Goal: Task Accomplishment & Management: Manage account settings

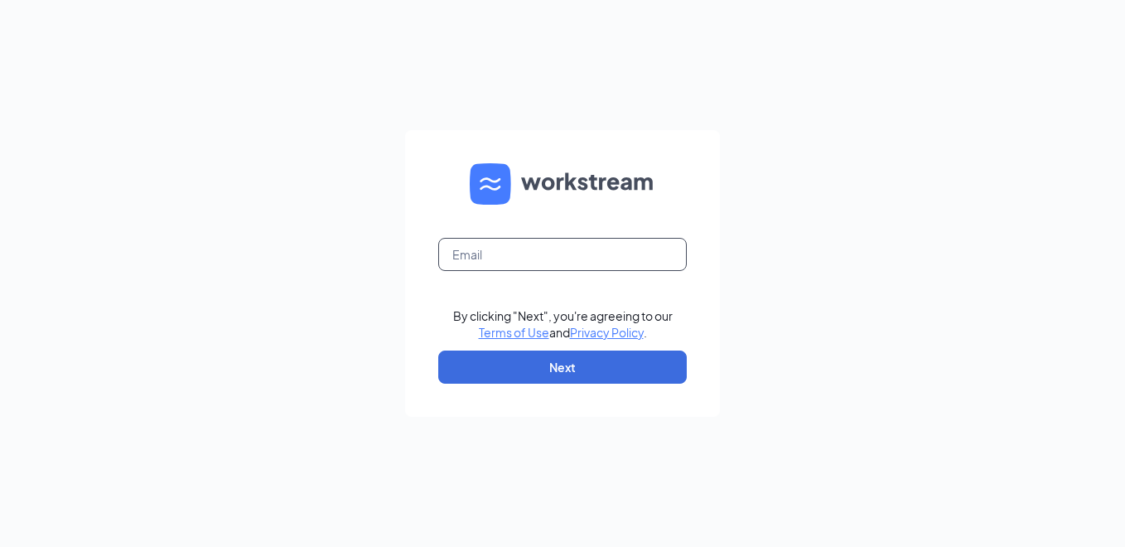
click at [501, 254] on input "text" at bounding box center [562, 254] width 249 height 33
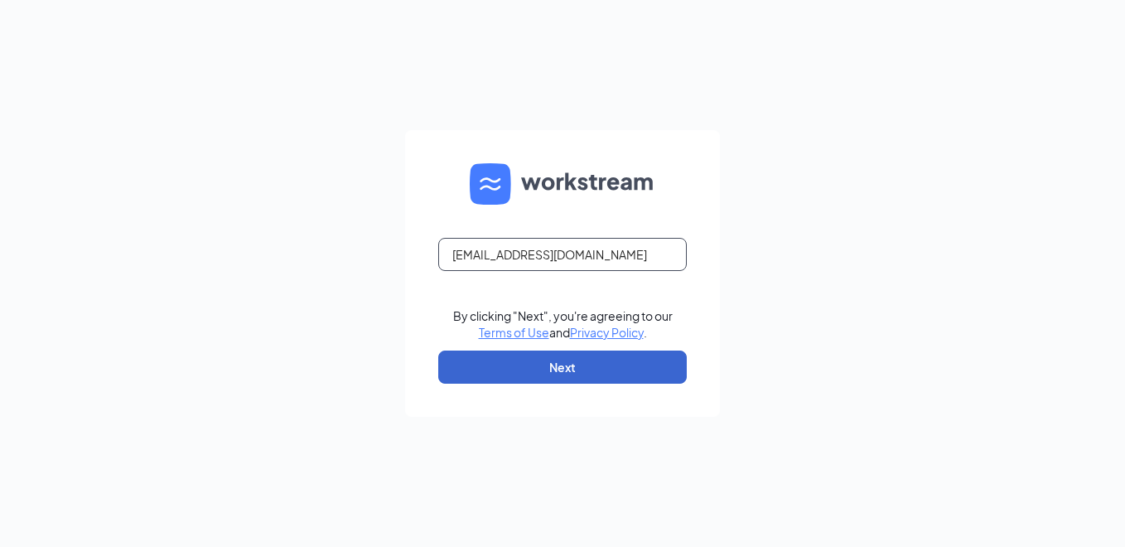
type input "[EMAIL_ADDRESS][DOMAIN_NAME]"
click at [546, 367] on button "Next" at bounding box center [562, 367] width 249 height 33
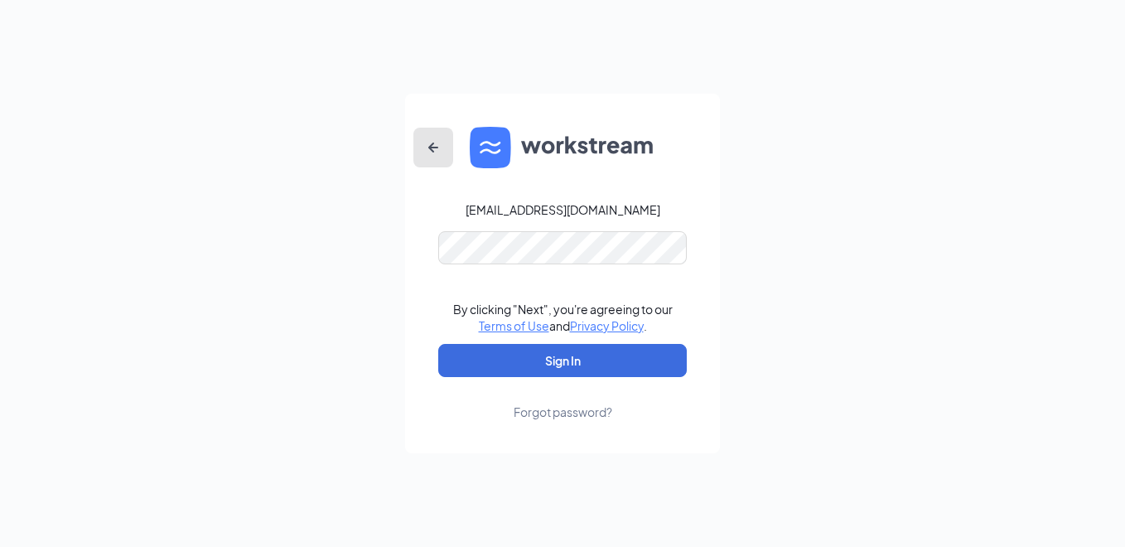
click at [432, 150] on icon "ArrowLeftNew" at bounding box center [433, 148] width 10 height 10
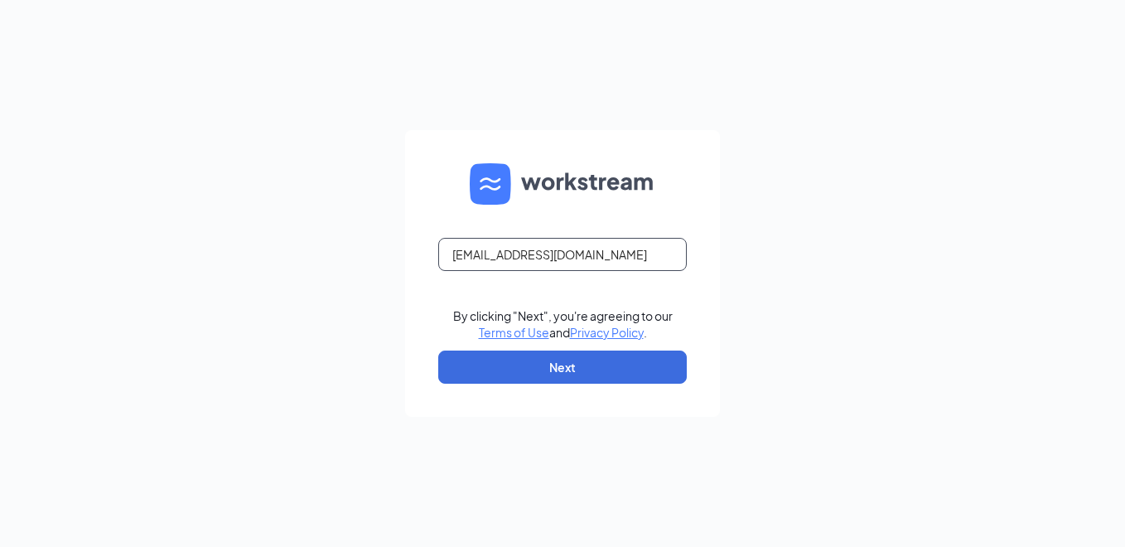
click at [457, 253] on input "k750031@kfc.com" at bounding box center [562, 254] width 249 height 33
type input "K750031@kfc.com"
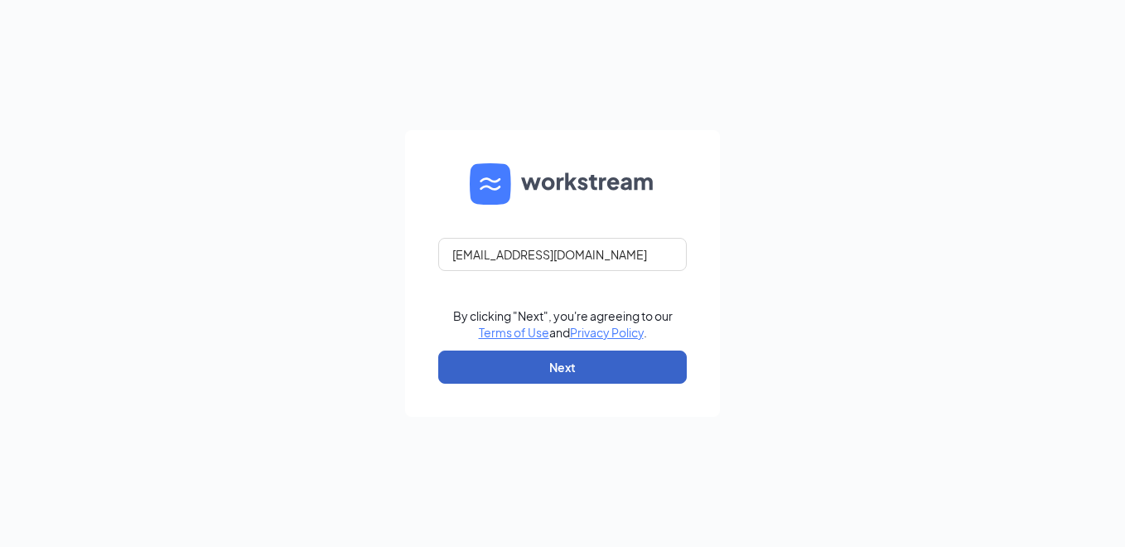
click at [511, 366] on button "Next" at bounding box center [562, 367] width 249 height 33
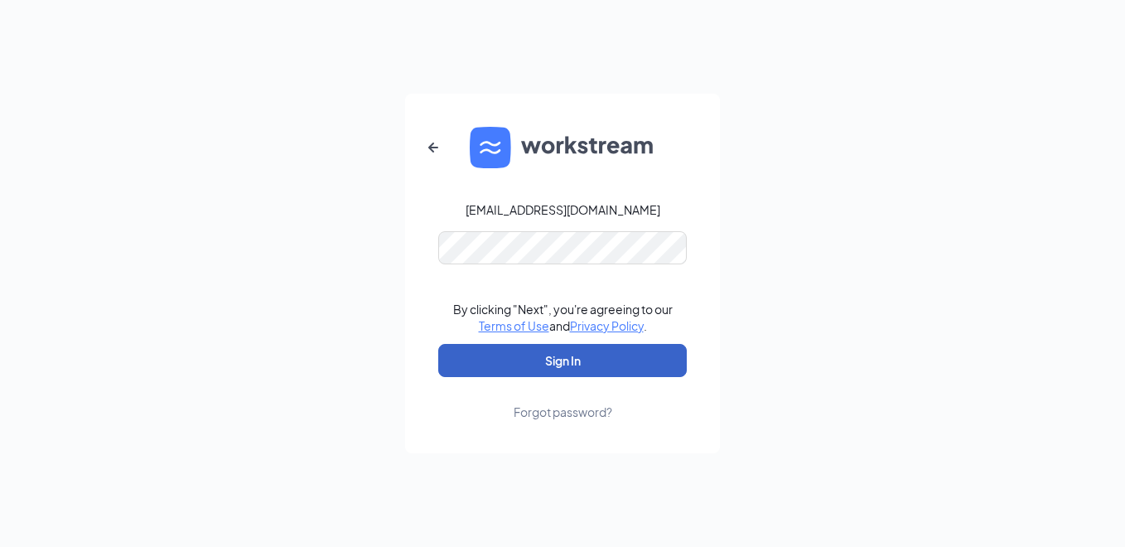
click at [556, 365] on button "Sign In" at bounding box center [562, 360] width 249 height 33
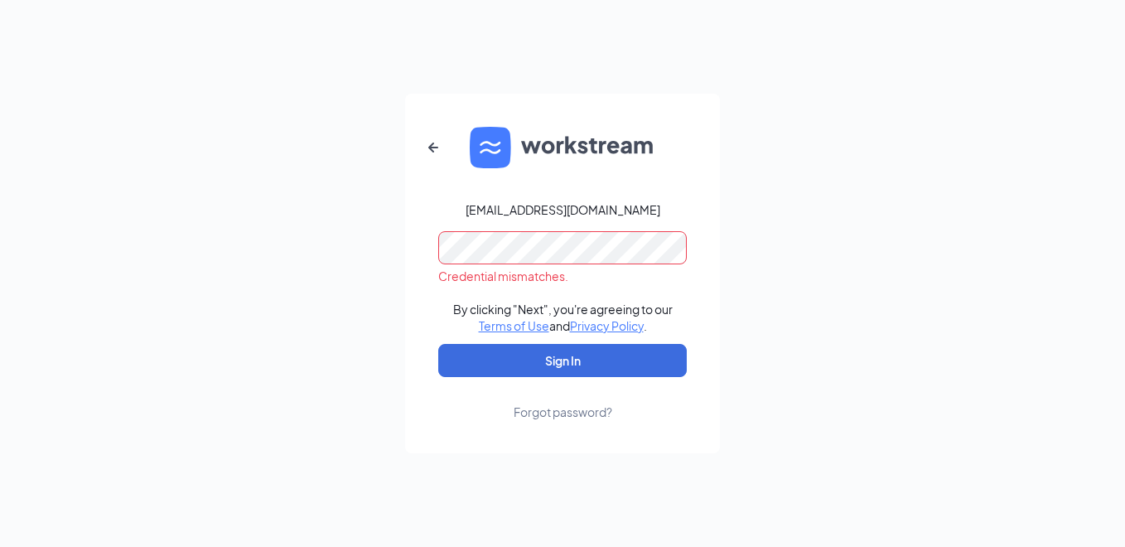
click at [408, 246] on form "K750031@kfc.com Credential mismatches. By clicking "Next", you're agreeing to o…" at bounding box center [562, 274] width 315 height 360
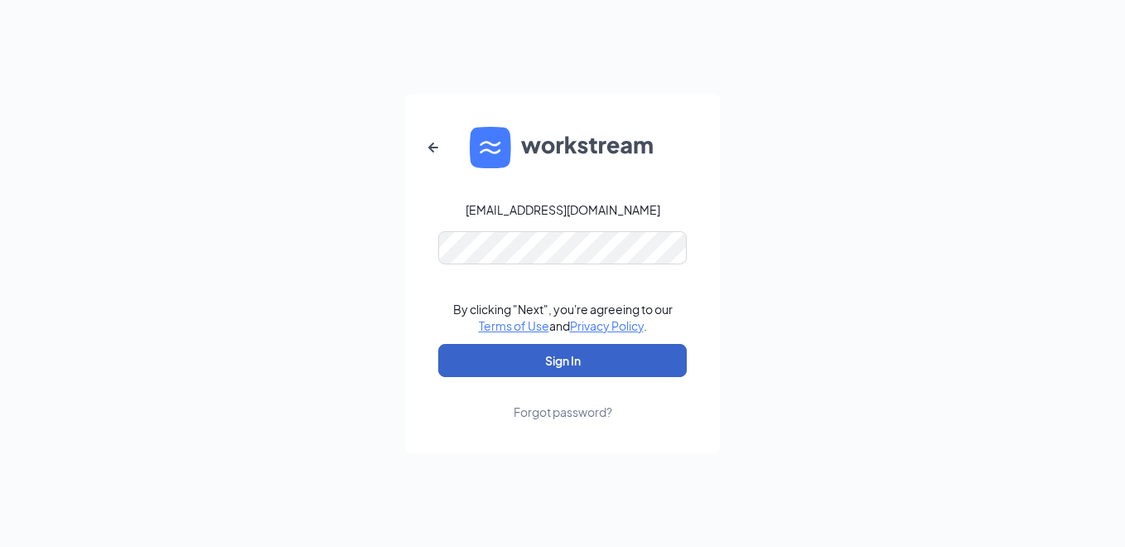
click at [511, 360] on button "Sign In" at bounding box center [562, 360] width 249 height 33
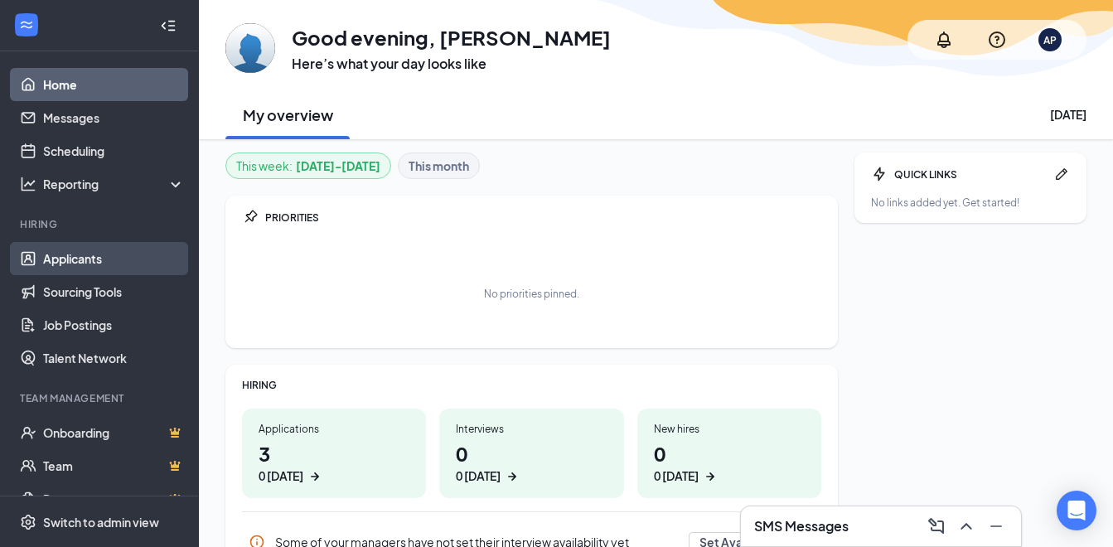
click at [69, 259] on link "Applicants" at bounding box center [114, 258] width 142 height 33
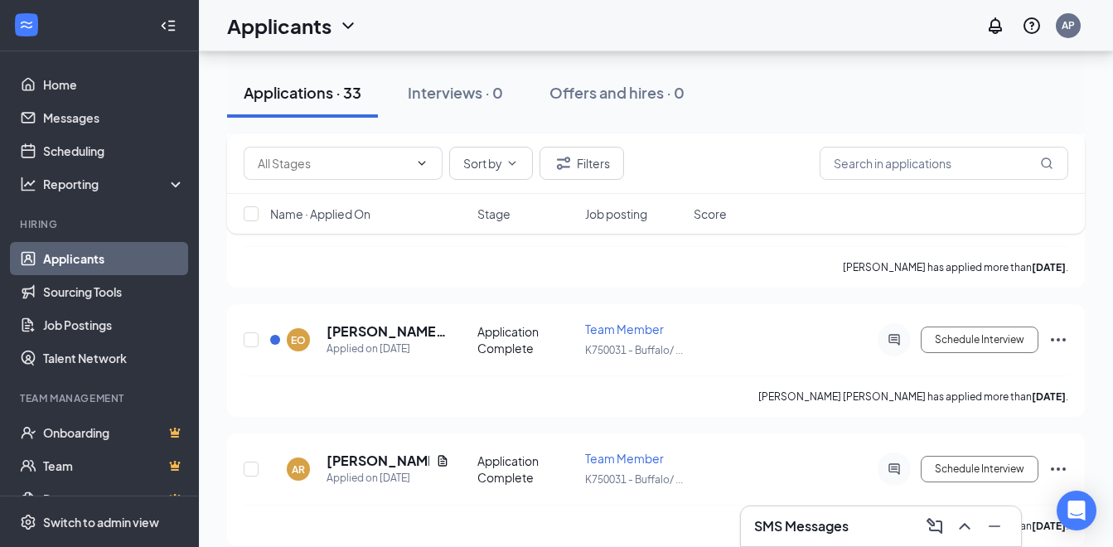
scroll to position [746, 0]
